Goal: Transaction & Acquisition: Purchase product/service

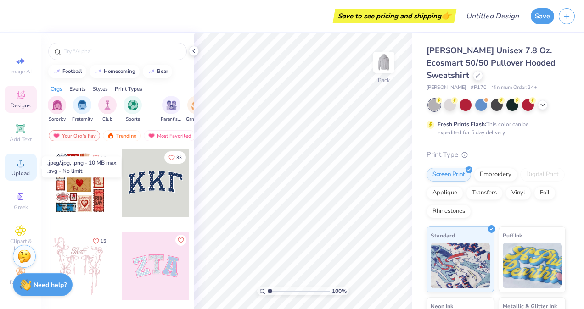
click at [23, 165] on icon at bounding box center [20, 163] width 6 height 6
click at [23, 168] on div "Upload" at bounding box center [21, 167] width 32 height 27
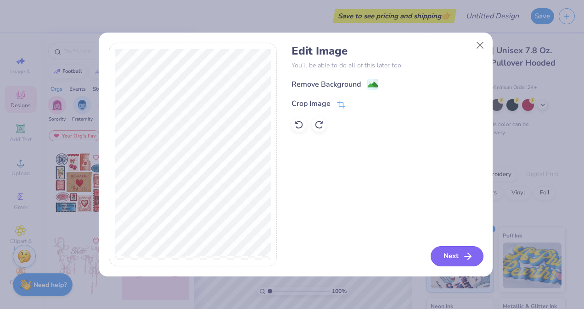
click at [451, 257] on button "Next" at bounding box center [456, 256] width 53 height 20
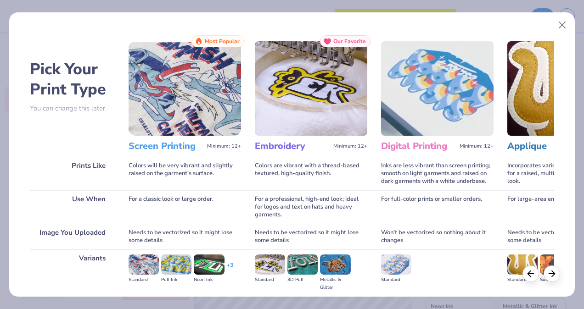
click at [272, 267] on img at bounding box center [270, 265] width 30 height 20
click at [270, 268] on img at bounding box center [270, 265] width 30 height 20
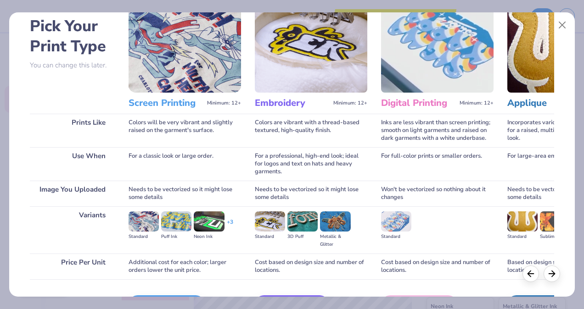
scroll to position [92, 0]
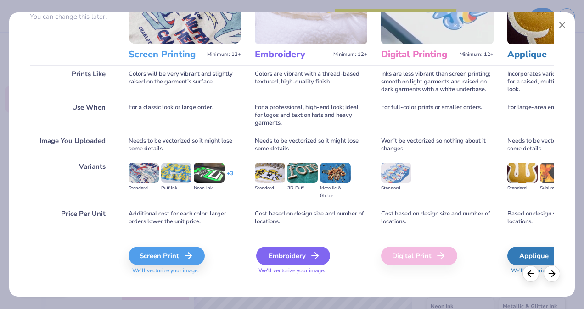
click at [292, 258] on div "Embroidery" at bounding box center [293, 256] width 74 height 18
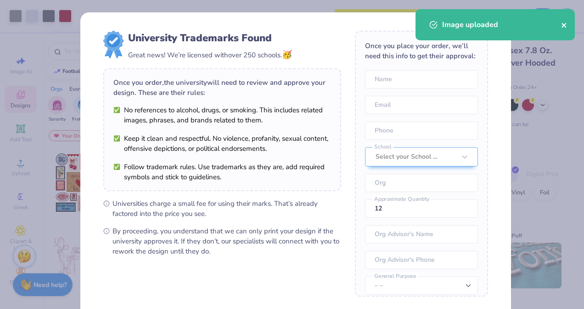
click at [562, 26] on icon "close" at bounding box center [564, 25] width 6 height 7
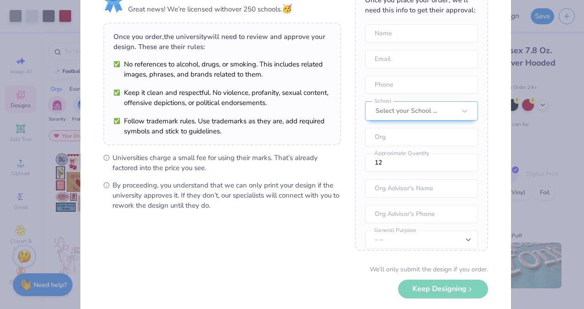
scroll to position [89, 0]
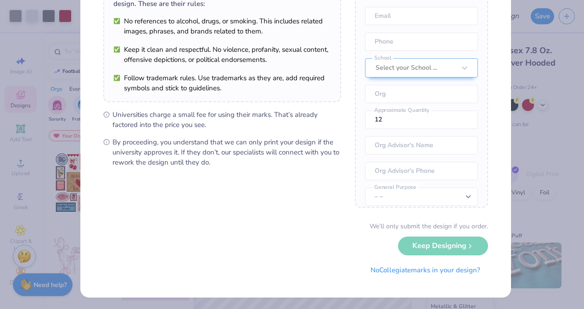
click at [425, 248] on div "We’ll only submit the design if you order. Keep Designing No Collegiate marks i…" at bounding box center [295, 251] width 384 height 58
click at [407, 269] on button "No Collegiate marks in your design?" at bounding box center [424, 268] width 125 height 19
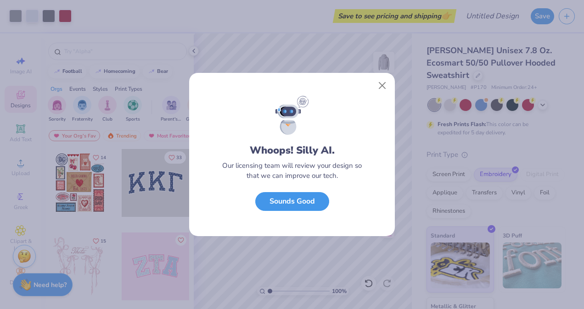
click at [305, 207] on button "Sounds Good" at bounding box center [292, 201] width 74 height 19
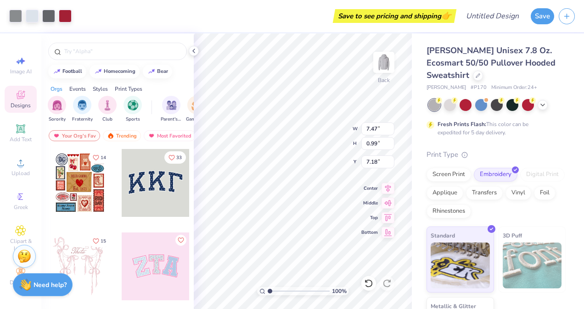
type input "7.47"
type input "0.99"
type input "7.18"
type input "5.08"
type input "5.32"
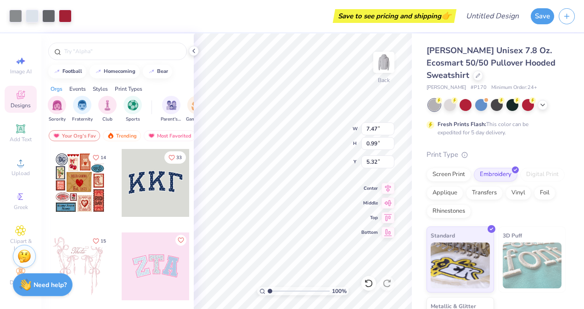
type input "7.01"
type input "0.93"
type input "5.38"
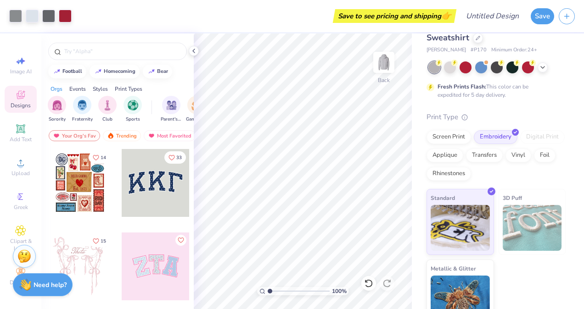
scroll to position [54, 0]
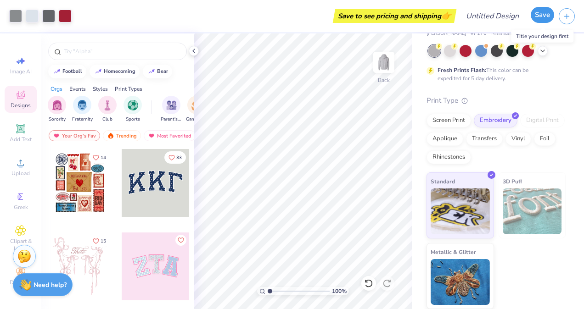
click at [542, 17] on button "Save" at bounding box center [541, 15] width 23 height 16
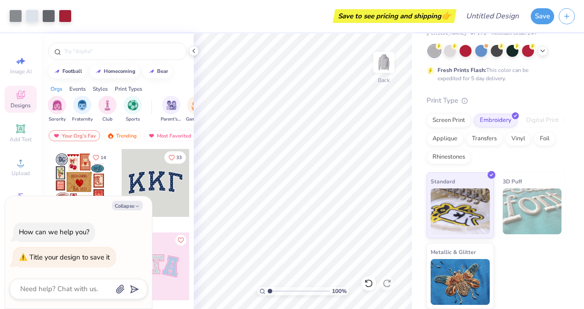
type textarea "M"
type textarea "x"
type textarea "MI"
type textarea "x"
type textarea "MIT"
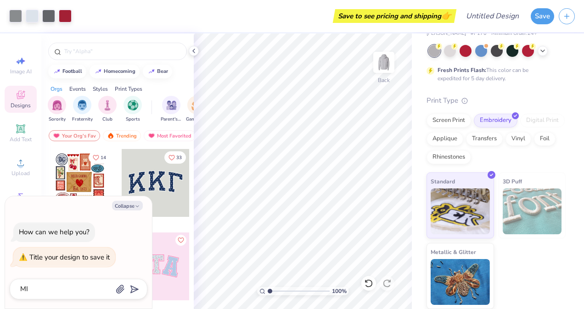
type textarea "x"
type textarea "MIT"
type textarea "x"
type textarea "MIT E"
type textarea "x"
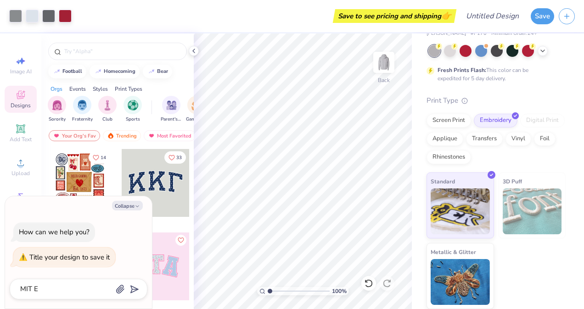
type textarea "MIT Ex"
type textarea "x"
type textarea "MIT Exe"
type textarea "x"
type textarea "MIT Exec"
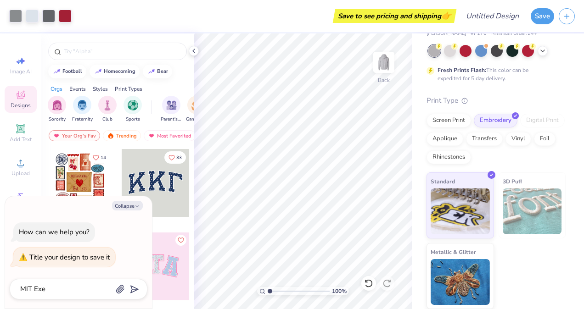
type textarea "x"
type textarea "MIT Execu"
type textarea "x"
type textarea "MIT Execut"
type textarea "x"
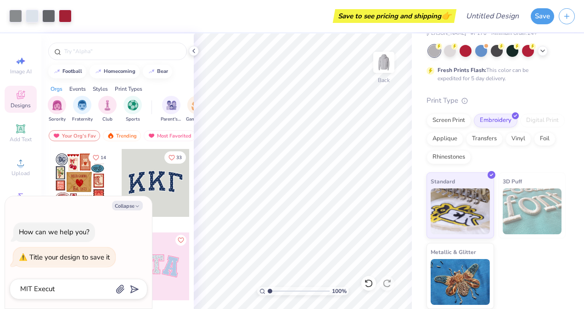
type textarea "MIT Executi"
type textarea "x"
type textarea "MIT Executiv"
type textarea "x"
type textarea "MIT Executive"
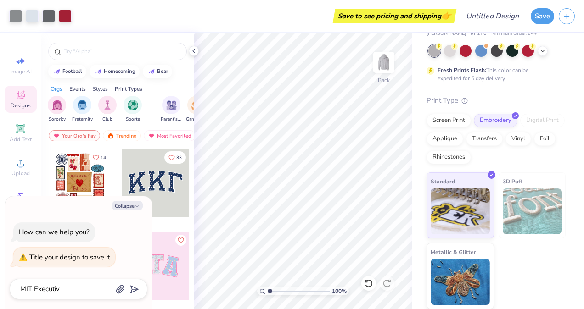
type textarea "x"
type textarea "MIT Executive"
type textarea "x"
type textarea "MIT Executive E"
type textarea "x"
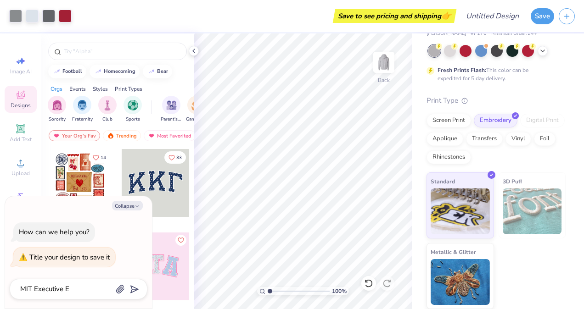
type textarea "MIT Executive Ed"
type textarea "x"
type textarea "MIT Executive Edu"
type textarea "x"
type textarea "MIT Executive Educ"
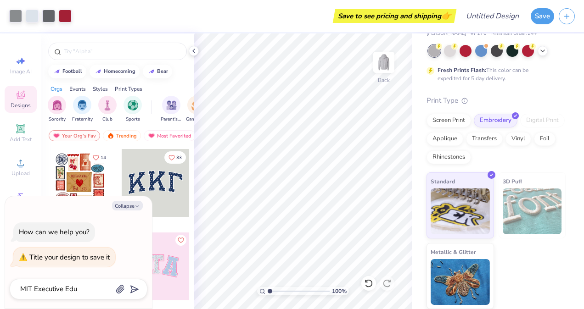
type textarea "x"
type textarea "MIT Executive Educa"
type textarea "x"
type textarea "MIT Executive Educat"
type textarea "x"
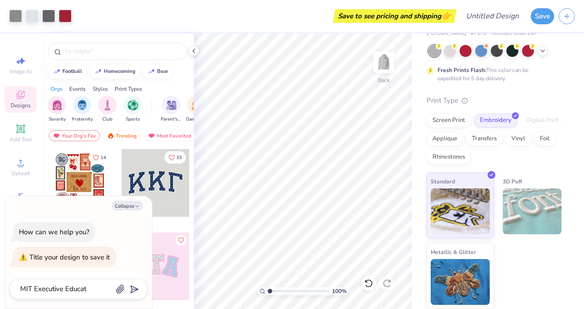
type textarea "MIT Executive Educati"
type textarea "x"
type textarea "MIT Executive Educatio"
type textarea "x"
type textarea "MIT Executive Education"
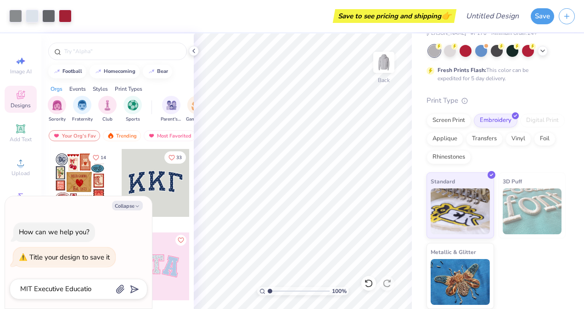
type textarea "x"
type textarea "MIT Executive Education"
type textarea "x"
click at [138, 289] on icon "submit" at bounding box center [132, 289] width 13 height 13
type input "MIT Executive Education"
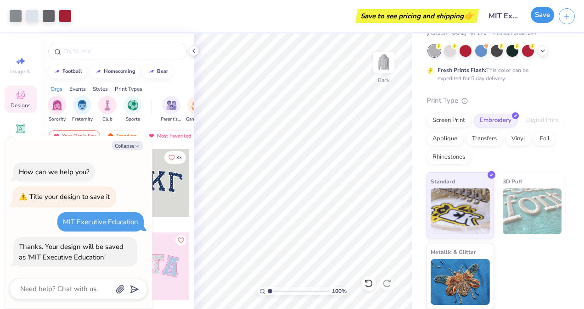
click at [545, 15] on button "Save" at bounding box center [541, 15] width 23 height 16
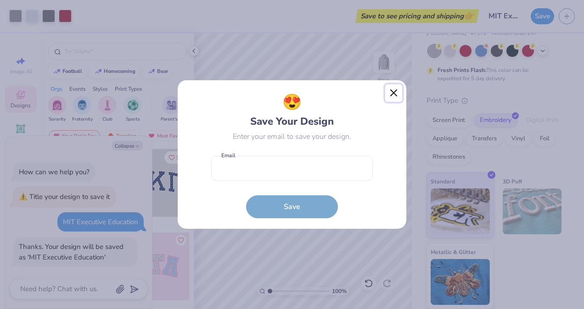
click at [395, 94] on button "Close" at bounding box center [393, 92] width 17 height 17
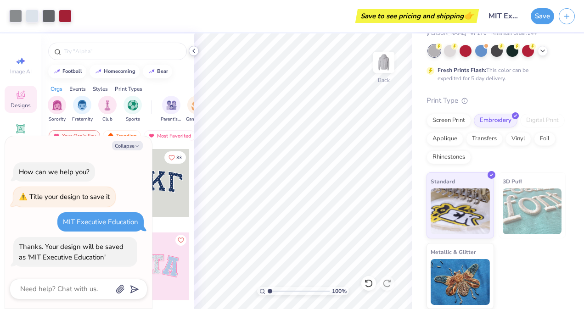
click at [194, 50] on icon at bounding box center [193, 50] width 7 height 7
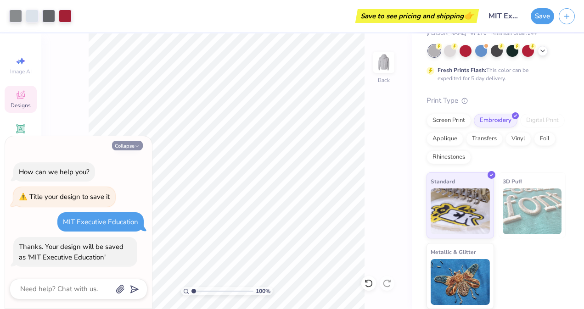
click at [127, 147] on button "Collapse" at bounding box center [127, 146] width 31 height 10
type textarea "x"
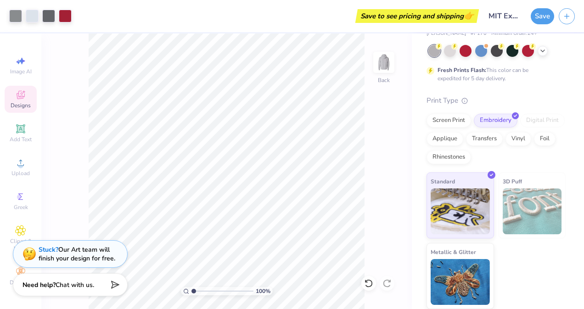
click at [465, 17] on span "👉" at bounding box center [468, 15] width 10 height 11
click at [510, 17] on input "MIT Executive Education" at bounding box center [503, 16] width 45 height 18
click at [542, 16] on button "Save" at bounding box center [541, 15] width 23 height 16
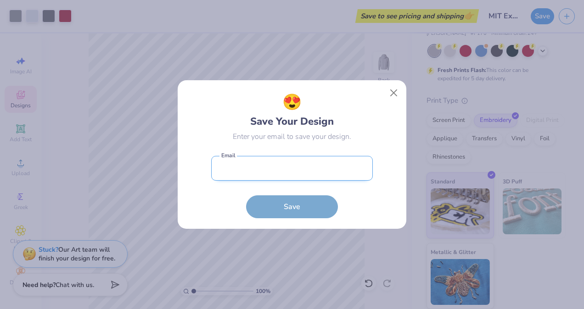
click at [252, 169] on input "email" at bounding box center [291, 168] width 161 height 25
type input "[EMAIL_ADDRESS][DOMAIN_NAME]"
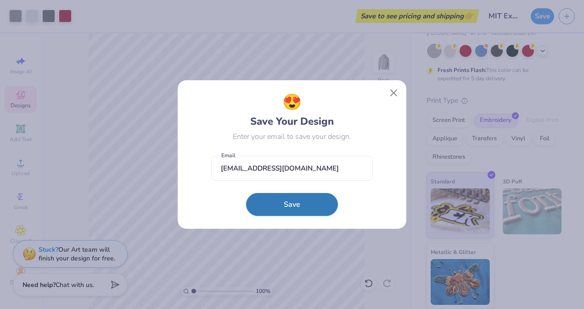
click at [283, 208] on button "Save" at bounding box center [292, 204] width 92 height 23
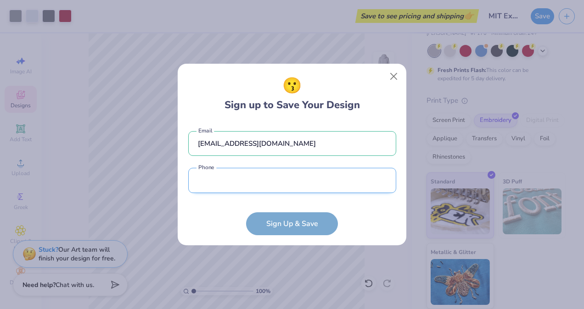
click at [216, 186] on input "tel" at bounding box center [292, 180] width 208 height 25
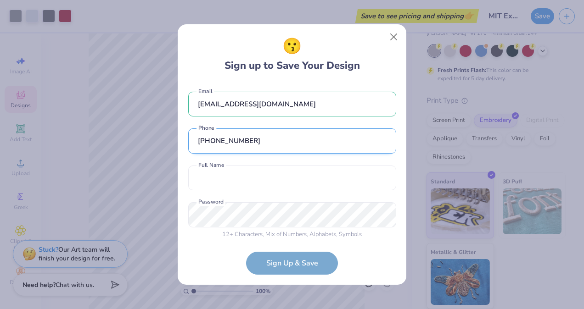
scroll to position [6, 0]
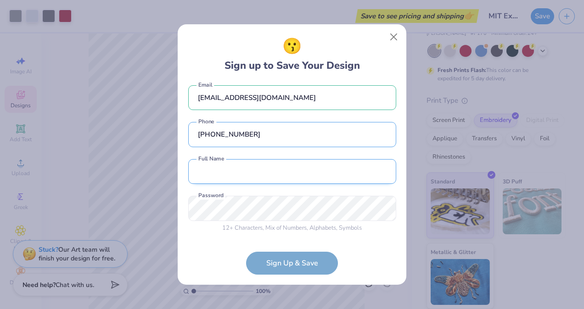
type input "[PHONE_NUMBER]"
click at [239, 181] on input "text" at bounding box center [292, 171] width 208 height 25
type input "[PERSON_NAME]"
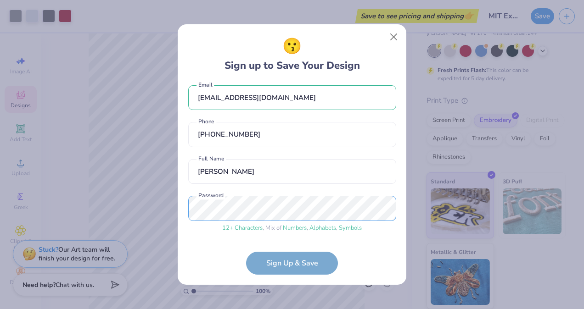
scroll to position [41, 0]
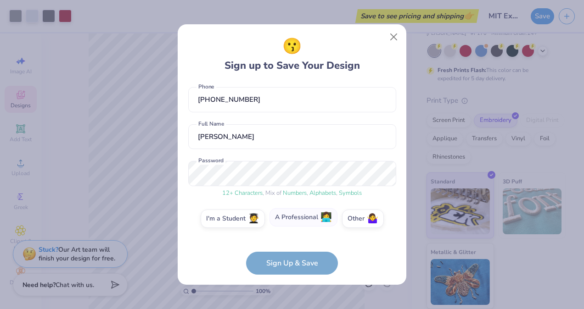
click at [295, 217] on label "A Professional 👩‍💻" at bounding box center [303, 217] width 68 height 18
click at [295, 260] on input "A Professional 👩‍💻" at bounding box center [292, 263] width 6 height 6
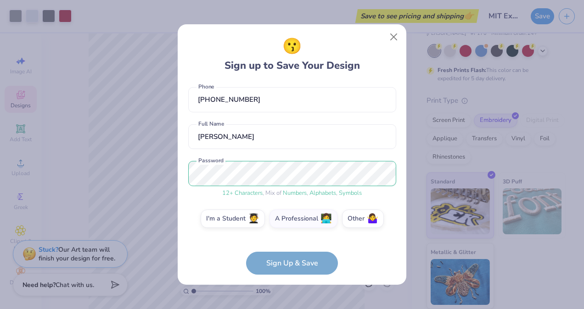
scroll to position [115, 0]
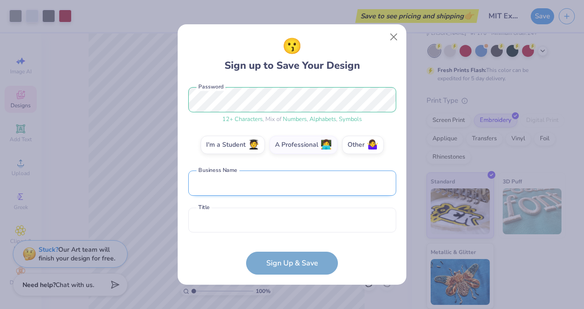
click at [232, 187] on input "text" at bounding box center [292, 183] width 208 height 25
click at [288, 261] on form "[EMAIL_ADDRESS][DOMAIN_NAME] Email [PHONE_NUMBER] Phone [PERSON_NAME] Full Name…" at bounding box center [292, 179] width 208 height 192
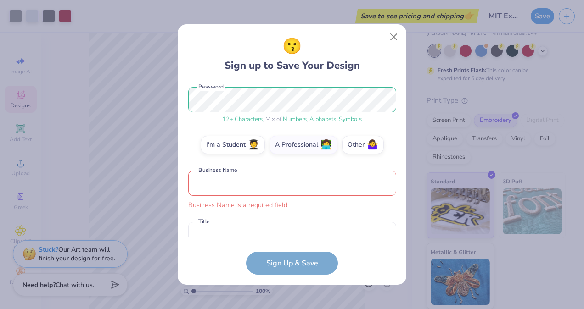
click at [228, 184] on input "text" at bounding box center [292, 183] width 208 height 25
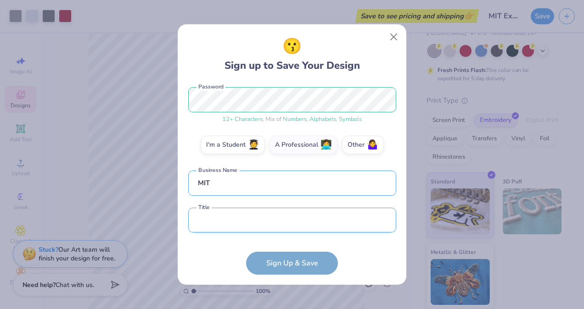
type input "MIT"
click at [222, 215] on input "text" at bounding box center [292, 220] width 208 height 25
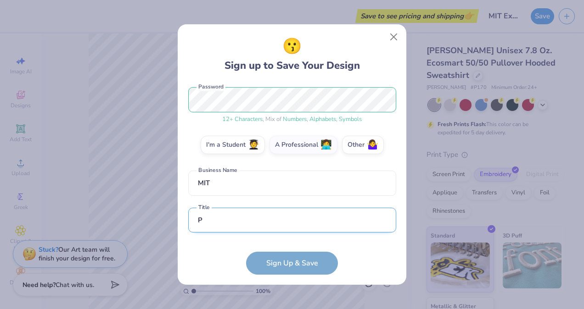
scroll to position [170, 0]
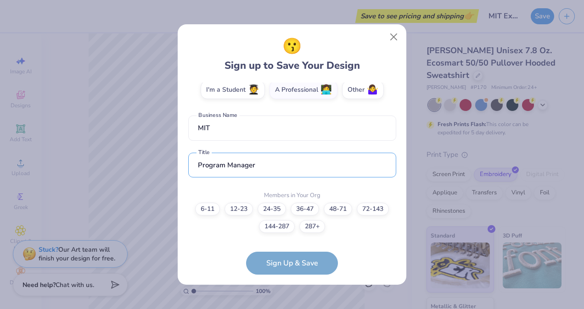
type input "Program Manager"
click at [281, 264] on form "[EMAIL_ADDRESS][DOMAIN_NAME] Email [PHONE_NUMBER] Phone [PERSON_NAME] Full Name…" at bounding box center [292, 179] width 208 height 192
click at [312, 228] on label "287+" at bounding box center [312, 225] width 26 height 13
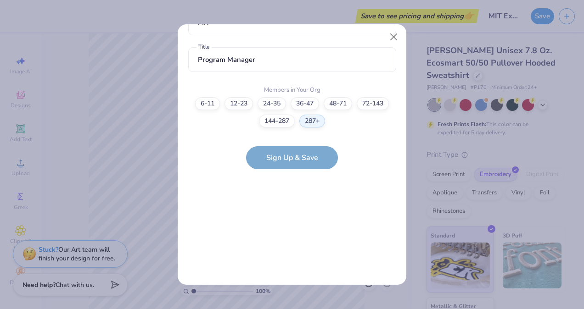
scroll to position [0, 0]
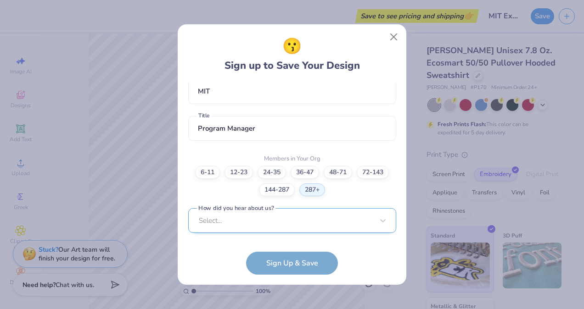
click at [248, 223] on div "Select..." at bounding box center [292, 220] width 208 height 25
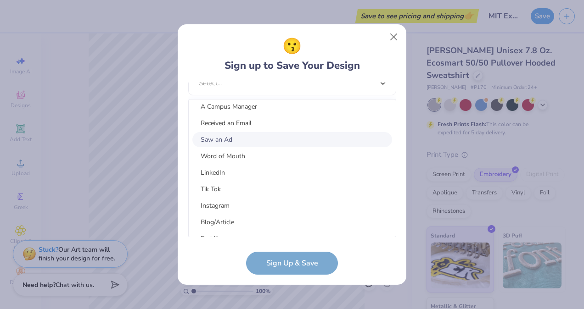
scroll to position [92, 0]
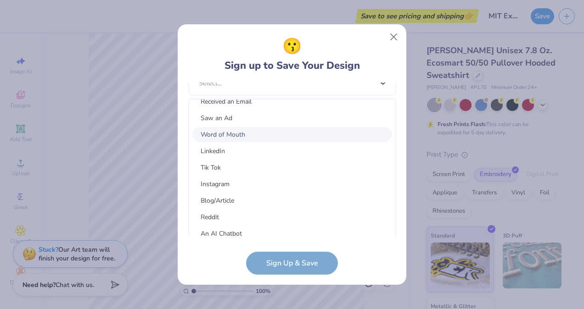
click at [233, 136] on div "Word of Mouth" at bounding box center [292, 134] width 200 height 15
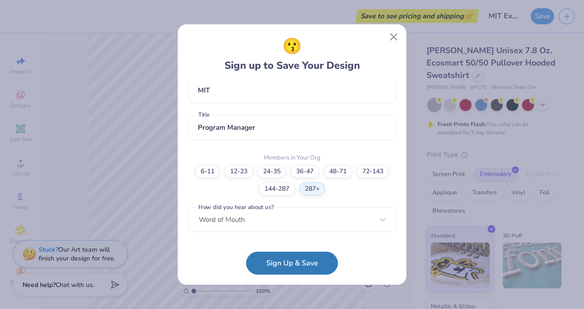
scroll to position [207, 0]
click at [289, 268] on button "Sign Up & Save" at bounding box center [292, 263] width 92 height 23
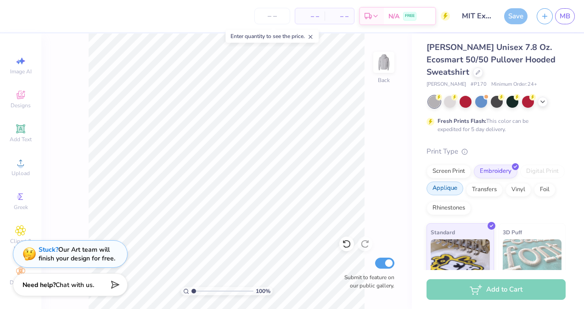
scroll to position [0, 0]
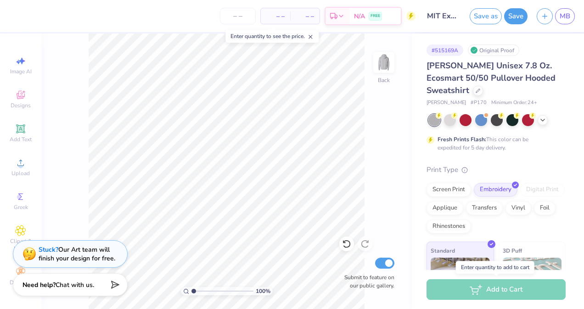
click at [495, 289] on div "Add to Cart" at bounding box center [495, 289] width 139 height 21
click at [474, 288] on div "Add to Cart" at bounding box center [495, 289] width 139 height 21
click at [492, 289] on div "Add to Cart" at bounding box center [495, 289] width 139 height 21
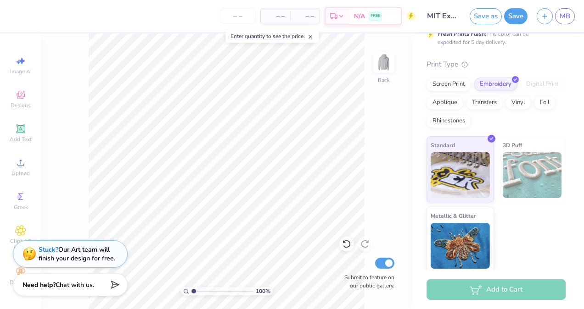
scroll to position [108, 0]
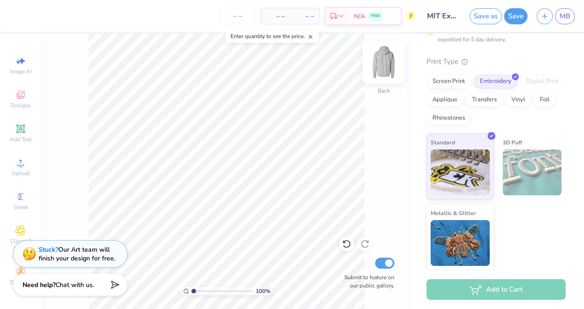
click at [374, 64] on img at bounding box center [383, 62] width 37 height 37
click at [388, 61] on img at bounding box center [383, 62] width 37 height 37
click at [476, 293] on div "Add to Cart" at bounding box center [495, 289] width 139 height 21
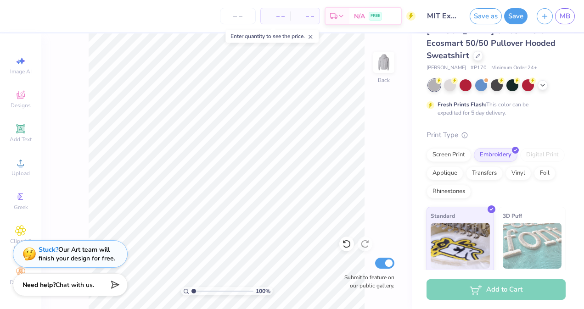
scroll to position [0, 0]
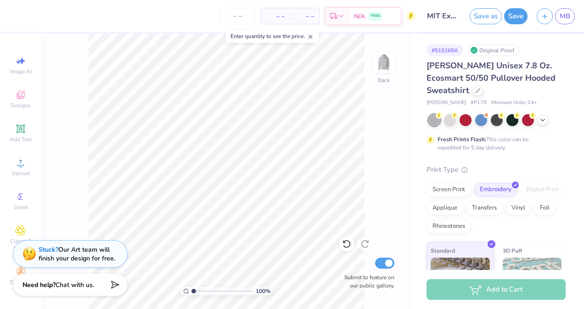
click at [502, 292] on div "Add to Cart" at bounding box center [495, 289] width 139 height 21
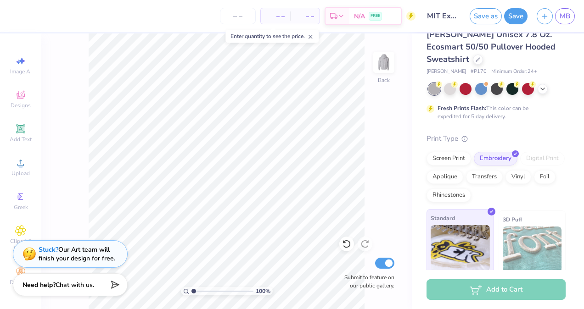
scroll to position [46, 0]
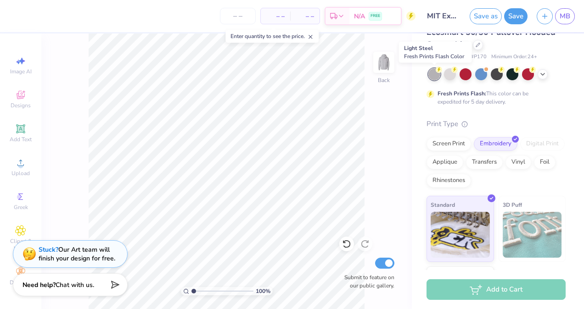
click at [436, 76] on div at bounding box center [434, 74] width 12 height 12
click at [527, 75] on div at bounding box center [528, 73] width 12 height 12
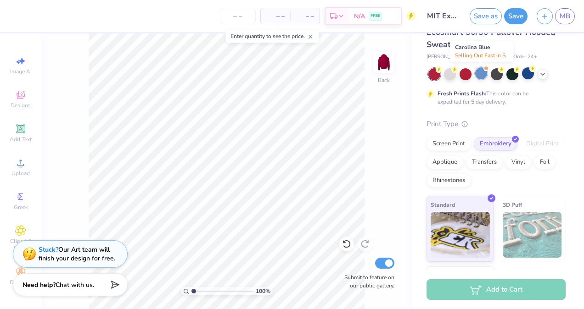
click at [481, 75] on div at bounding box center [481, 73] width 12 height 12
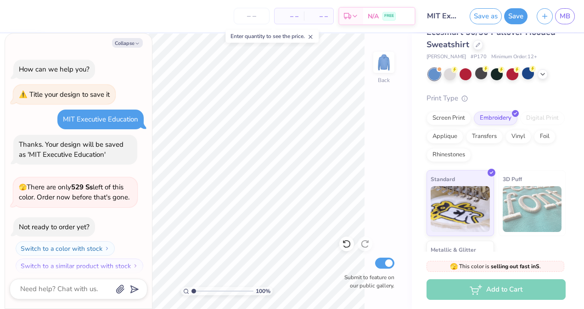
scroll to position [115, 0]
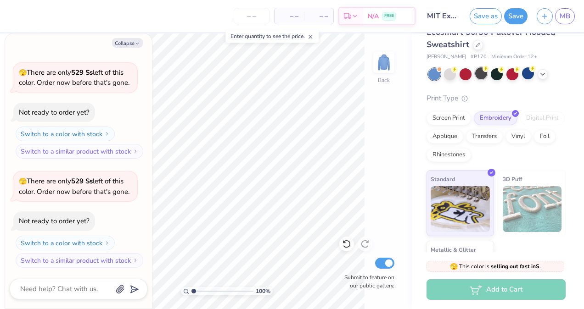
click at [481, 72] on div at bounding box center [481, 73] width 12 height 12
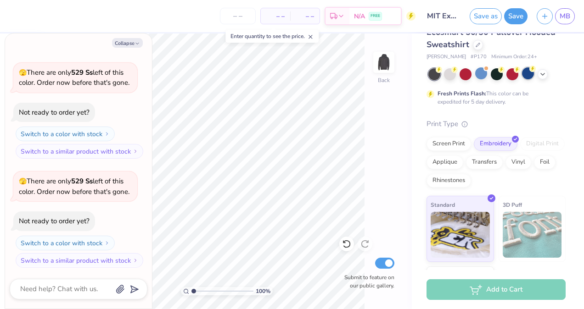
click at [526, 72] on div at bounding box center [528, 73] width 12 height 12
click at [543, 76] on icon at bounding box center [542, 73] width 7 height 7
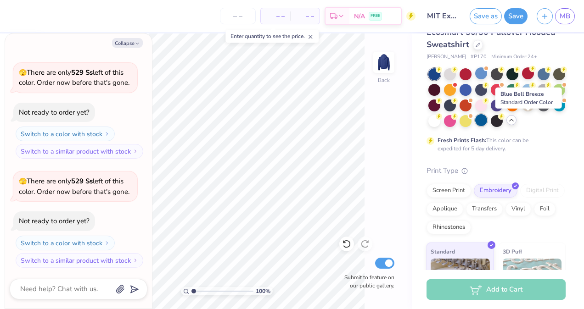
click at [487, 121] on div at bounding box center [481, 120] width 12 height 12
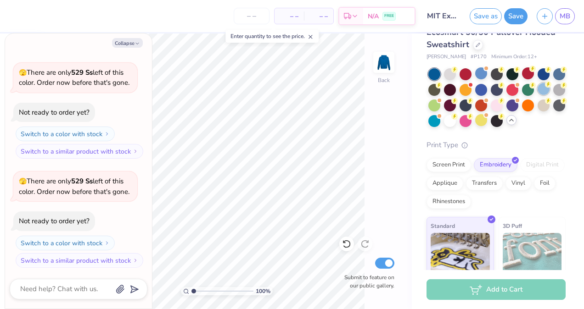
click at [537, 95] on div at bounding box center [543, 89] width 12 height 12
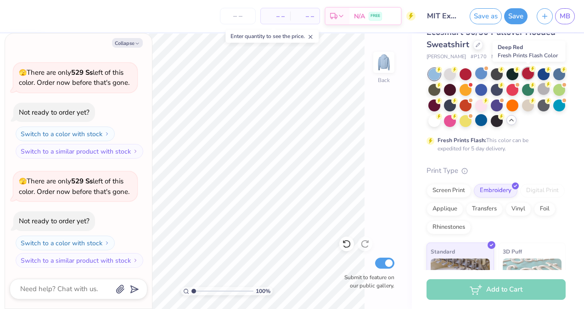
click at [528, 77] on div at bounding box center [528, 73] width 12 height 12
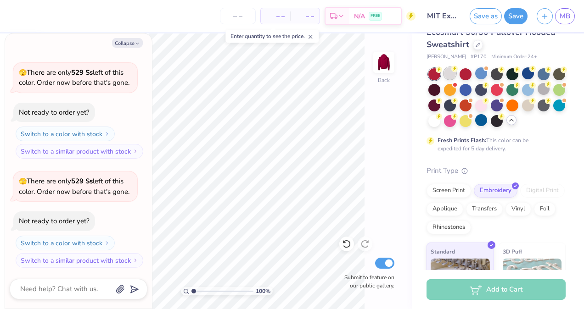
click at [451, 73] on div at bounding box center [450, 73] width 12 height 12
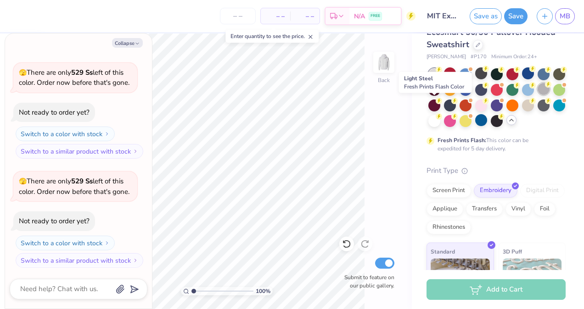
click at [537, 95] on div at bounding box center [543, 89] width 12 height 12
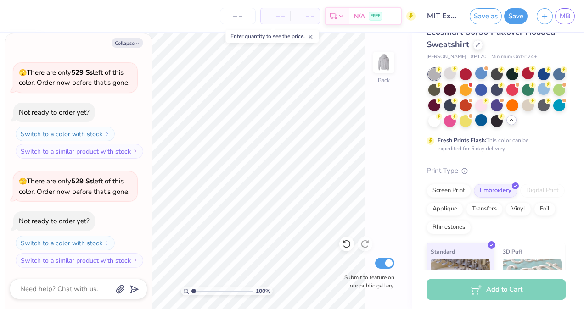
click at [484, 293] on div "Add to Cart" at bounding box center [495, 289] width 139 height 21
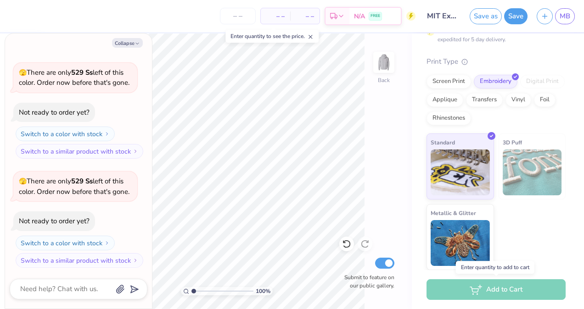
scroll to position [169, 0]
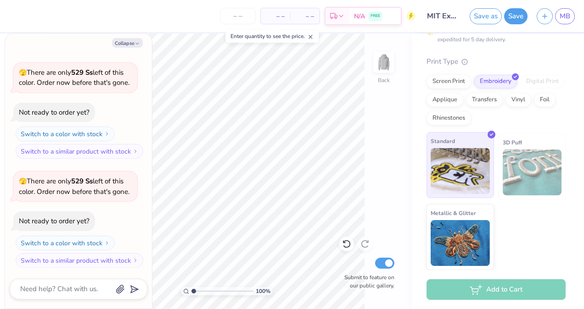
click at [464, 185] on img at bounding box center [459, 171] width 59 height 46
click at [53, 244] on button "Switch to a color with stock" at bounding box center [66, 243] width 99 height 15
type textarea "x"
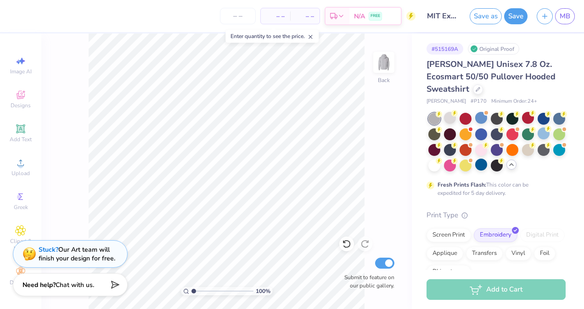
scroll to position [0, 0]
